Goal: Transaction & Acquisition: Purchase product/service

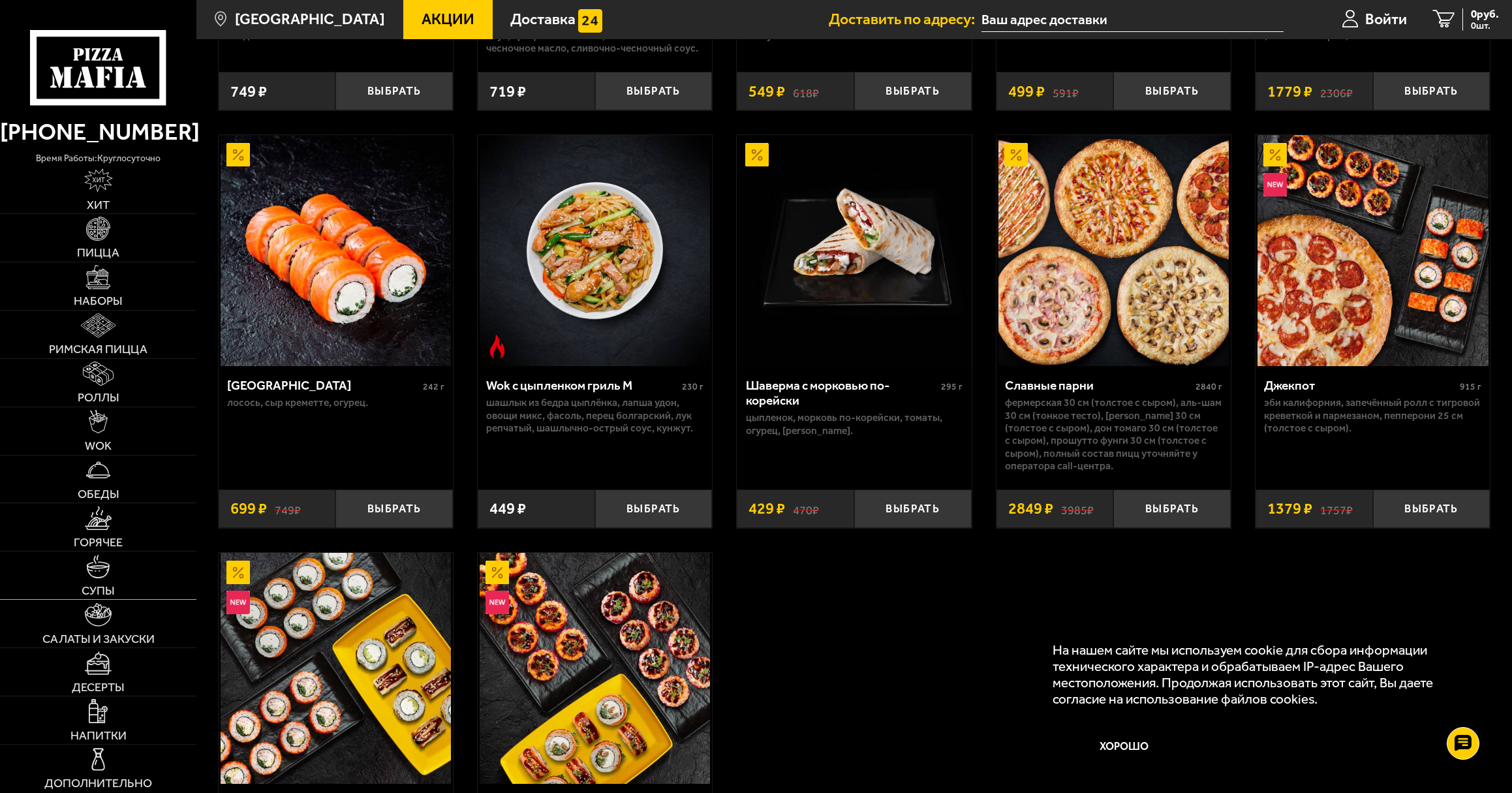
scroll to position [783, 0]
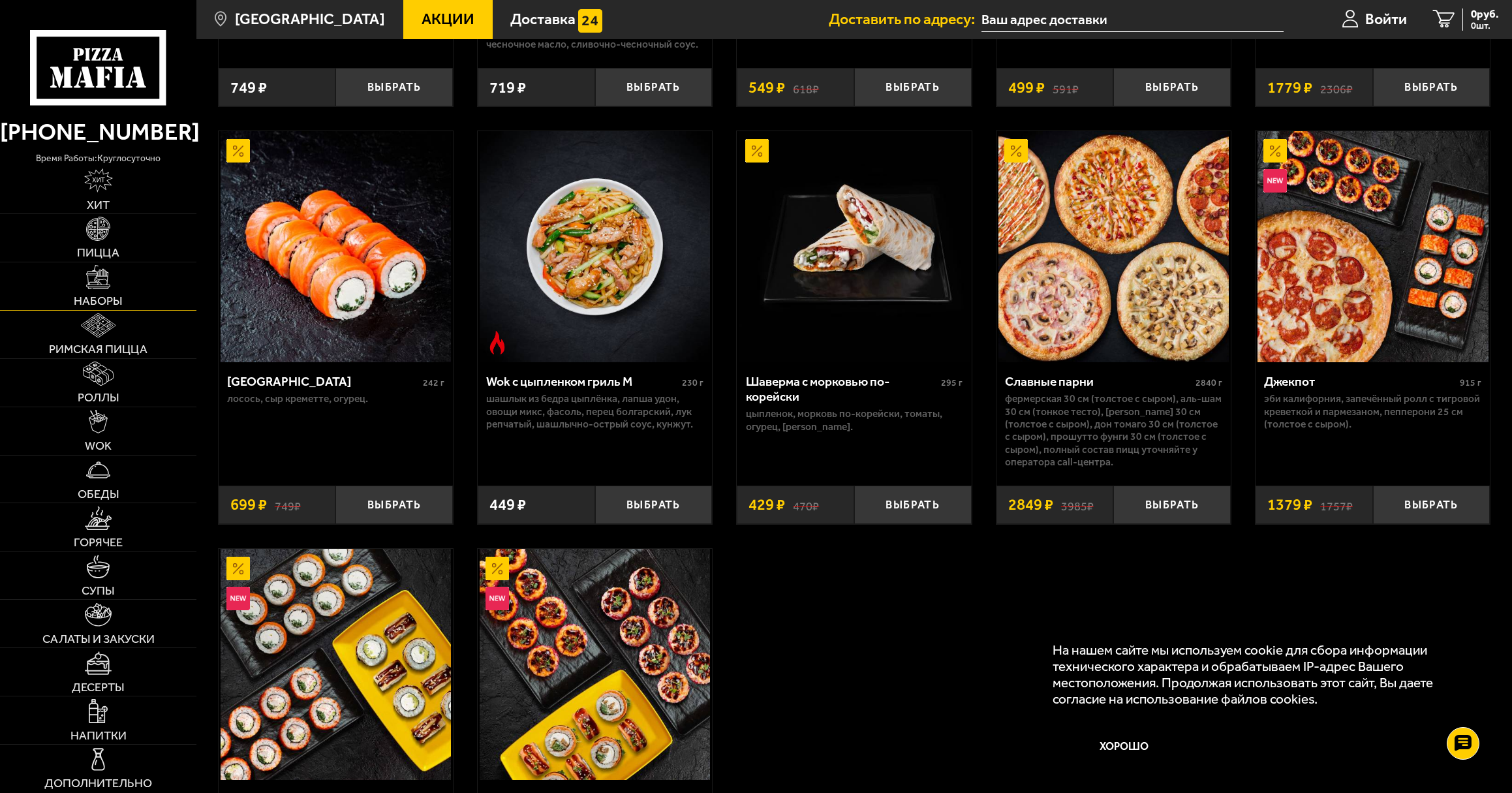
click at [161, 291] on link "Наборы" at bounding box center [98, 286] width 196 height 48
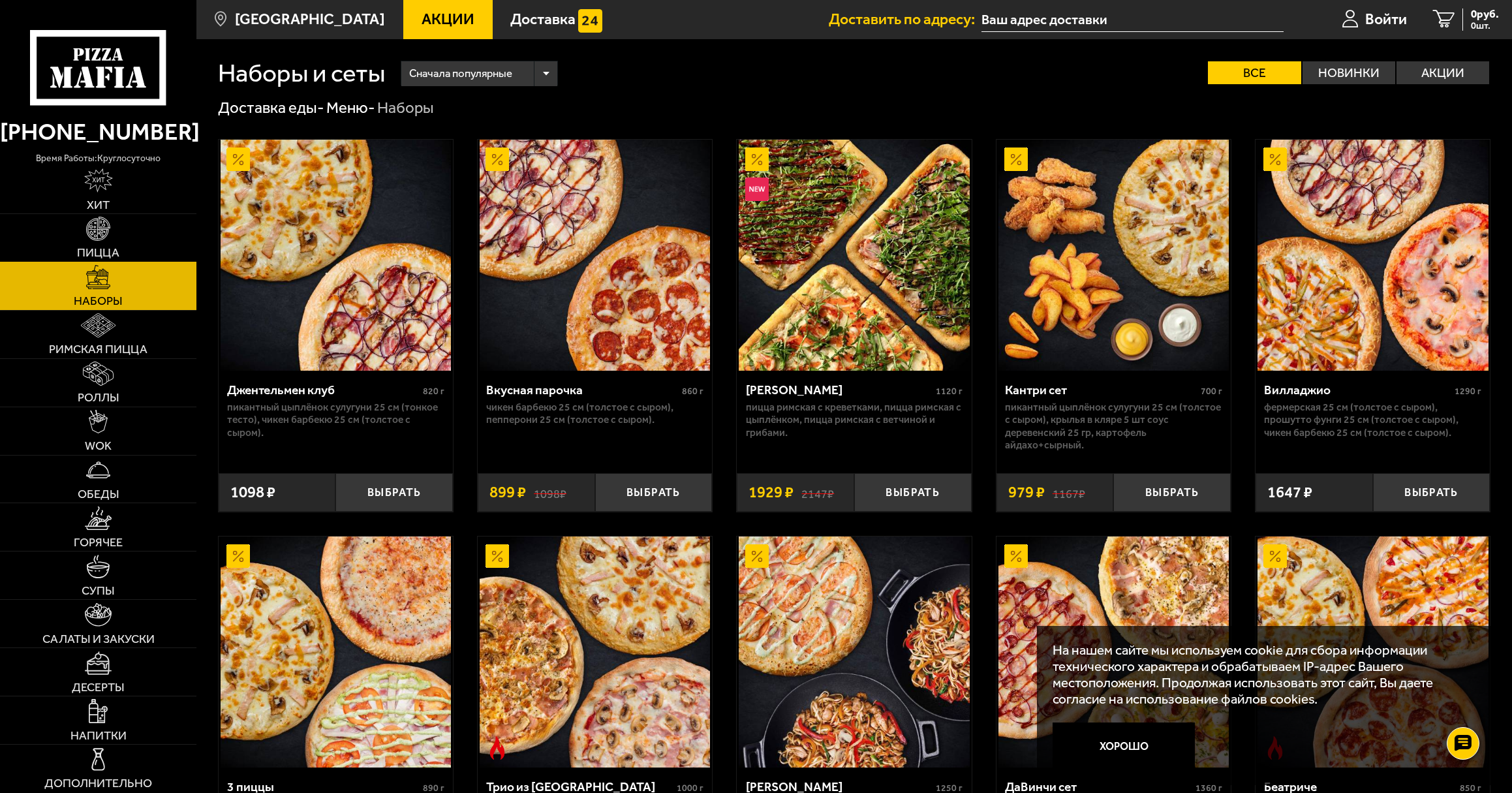
click at [152, 229] on link "Пицца" at bounding box center [98, 238] width 196 height 48
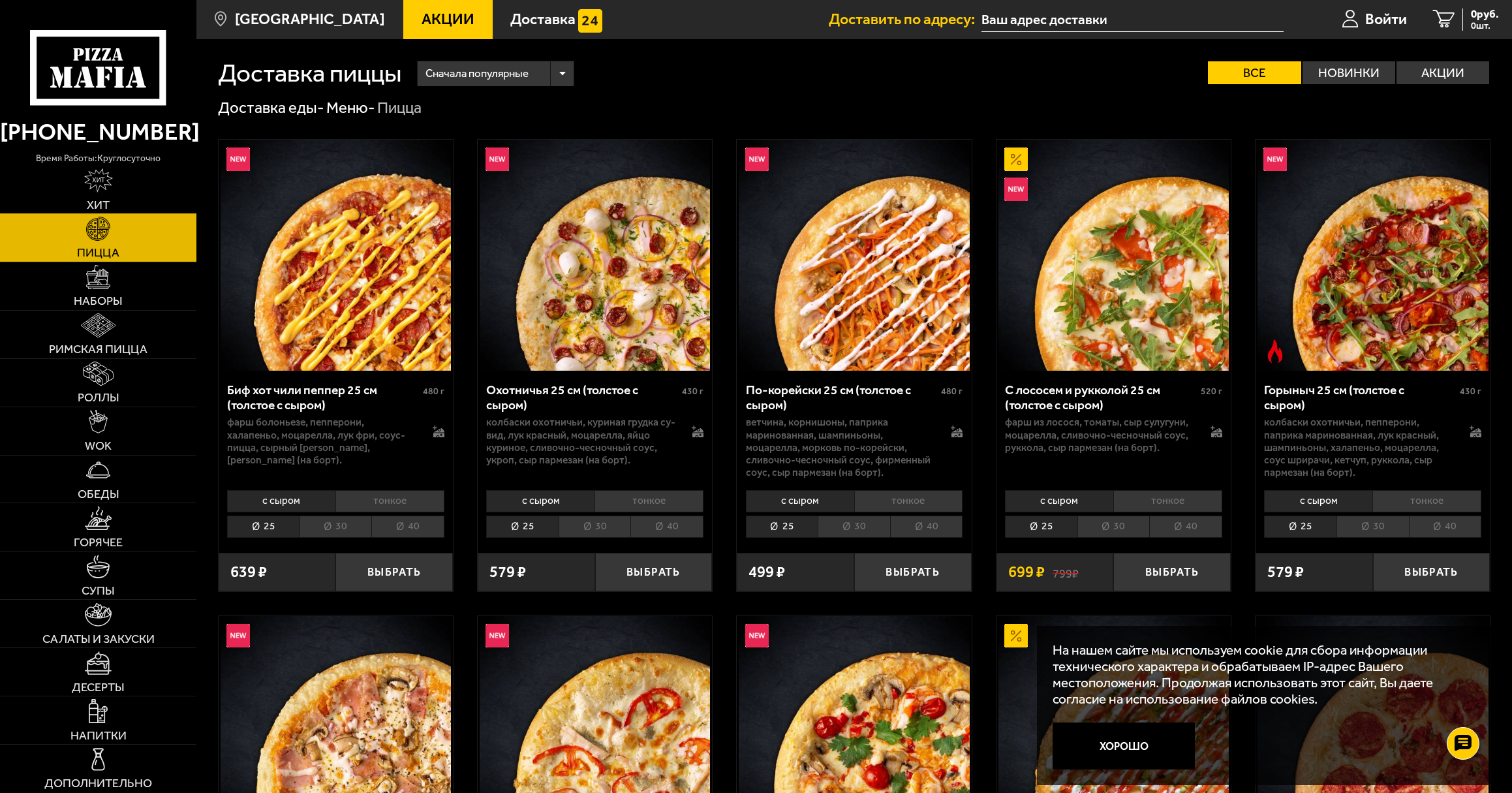
click at [151, 186] on link "Хит" at bounding box center [98, 189] width 196 height 48
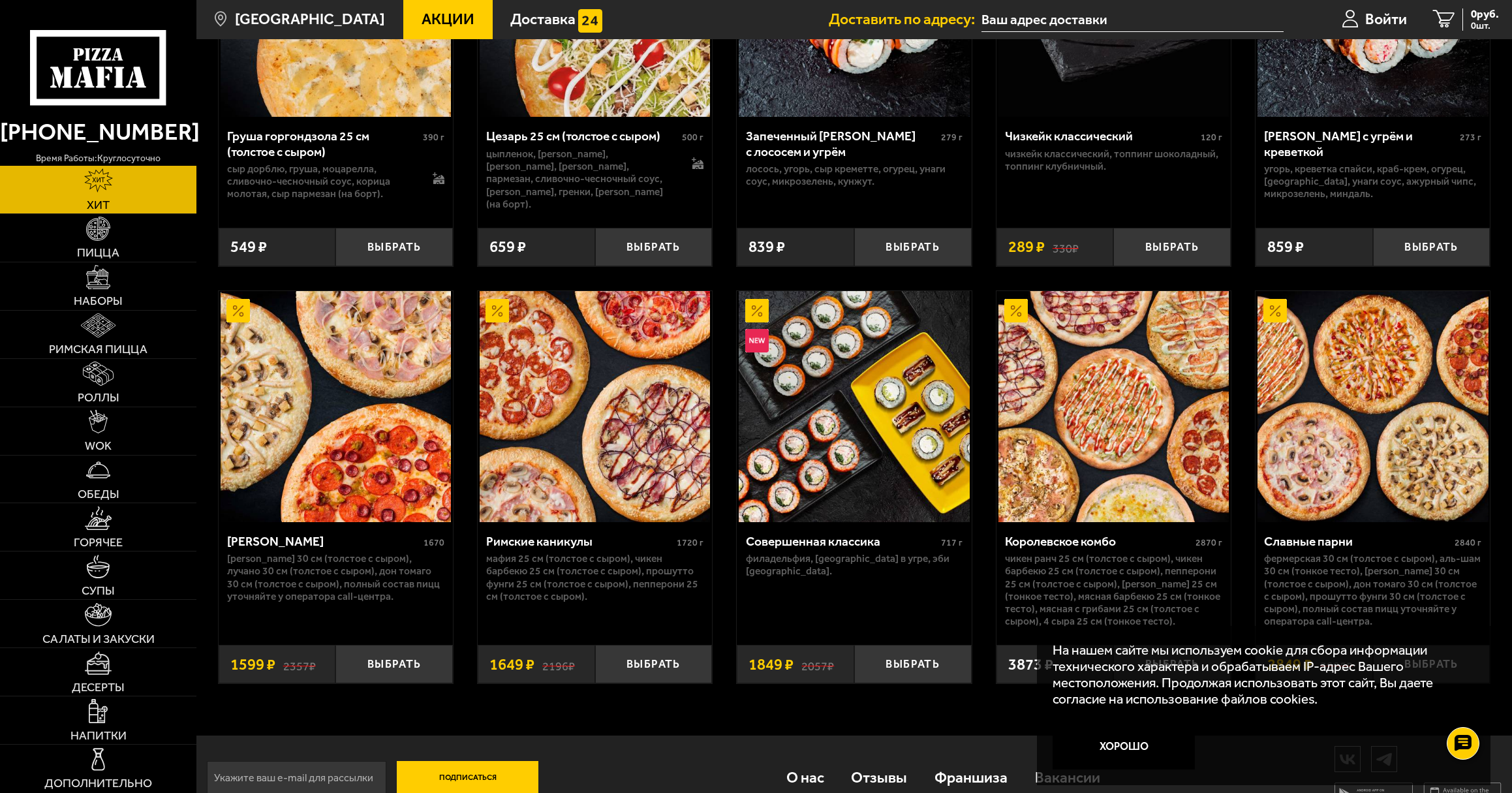
scroll to position [708, 0]
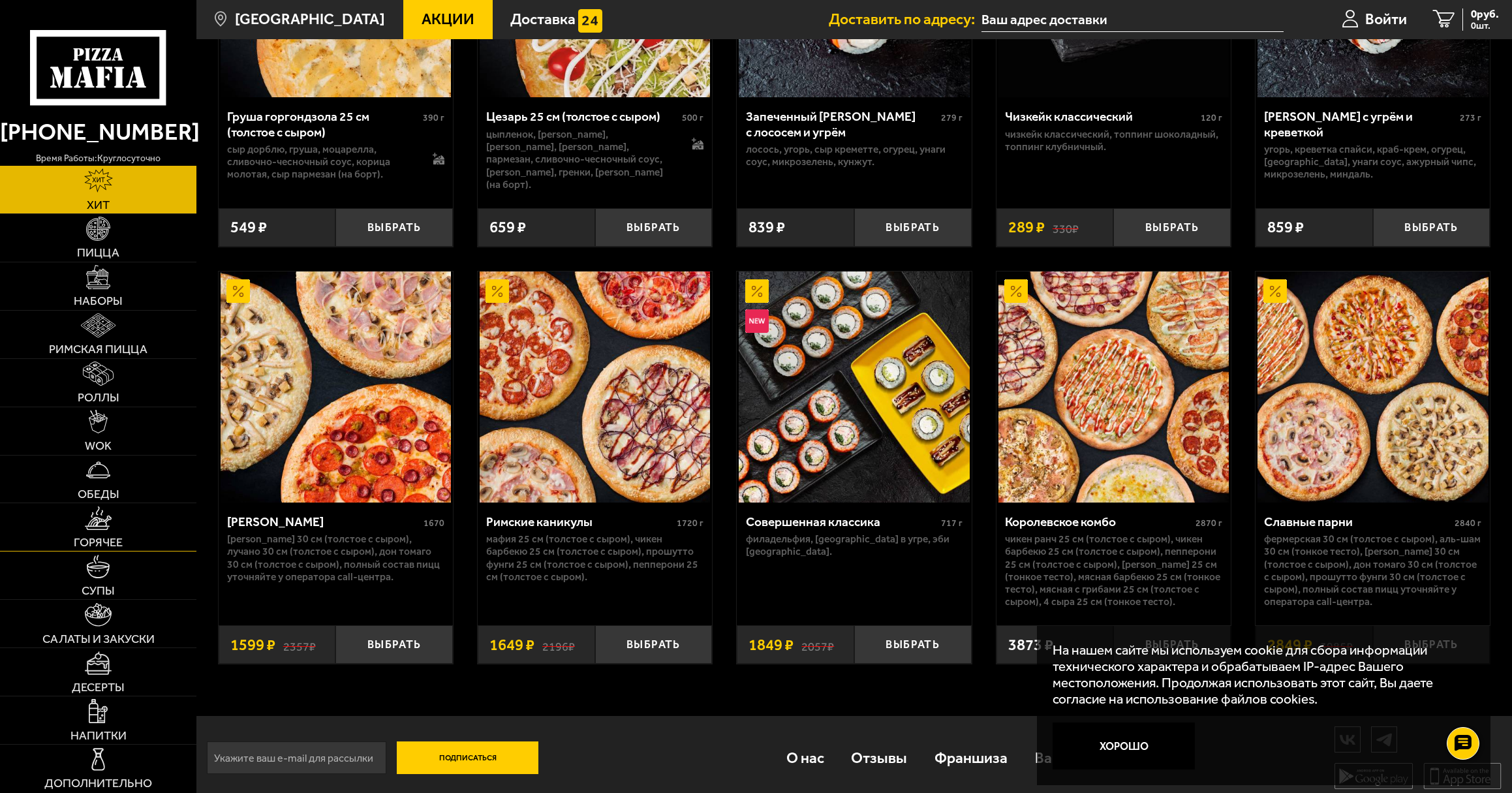
click at [151, 543] on link "Горячее" at bounding box center [98, 527] width 196 height 48
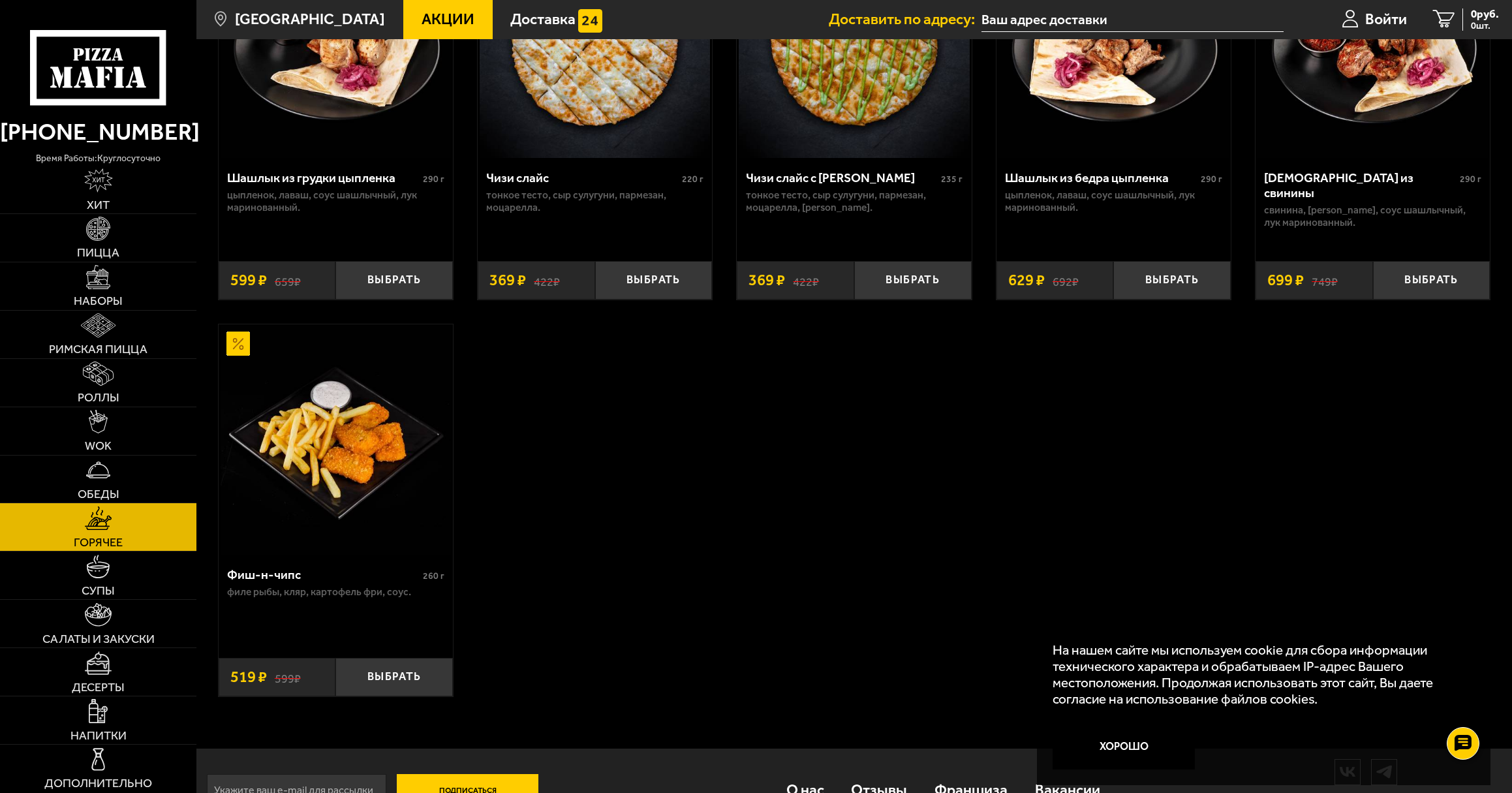
scroll to position [1109, 0]
